Goal: Information Seeking & Learning: Learn about a topic

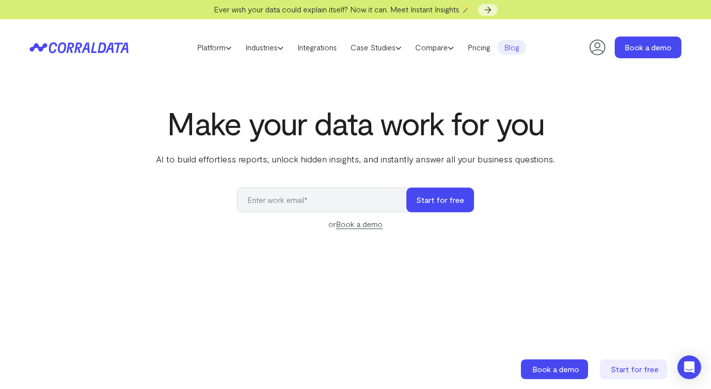
click at [518, 49] on link "Blog" at bounding box center [511, 47] width 29 height 15
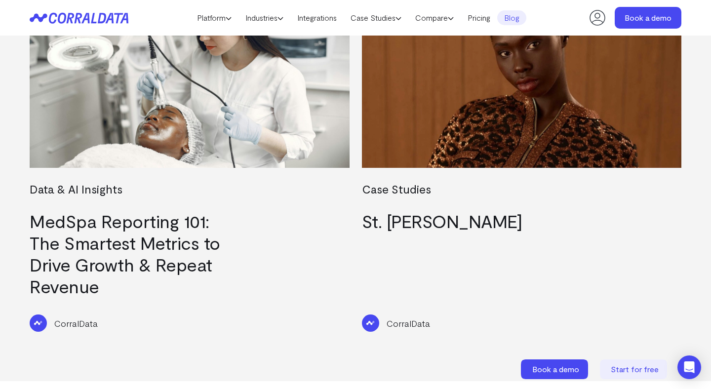
scroll to position [435, 0]
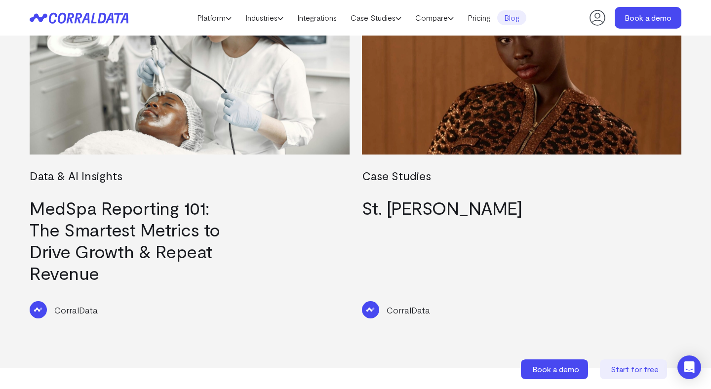
click at [205, 214] on link "MedSpa Reporting 101: The Smartest Metrics to Drive Growth & Repeat Revenue" at bounding box center [125, 240] width 190 height 86
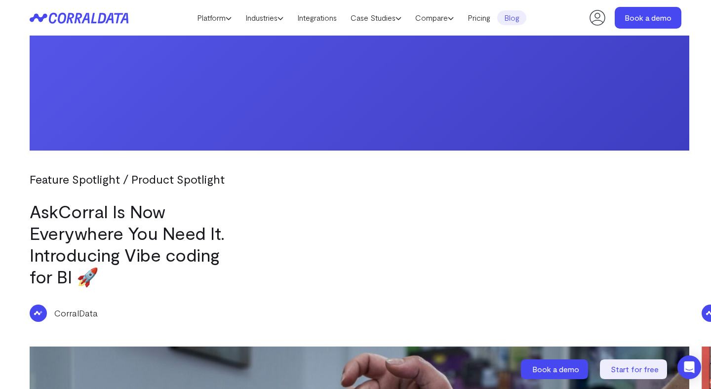
scroll to position [1122, 0]
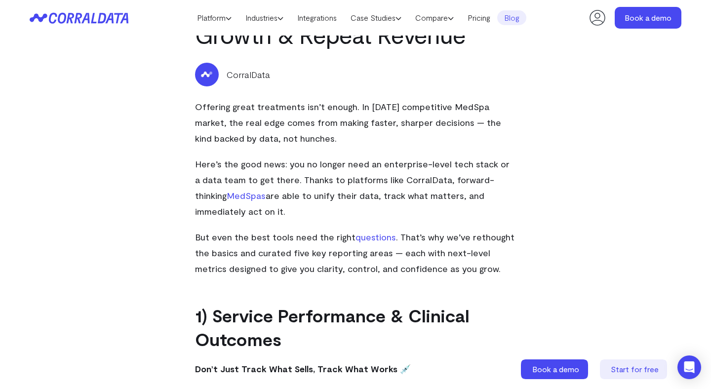
scroll to position [428, 0]
